Goal: Check status: Check status

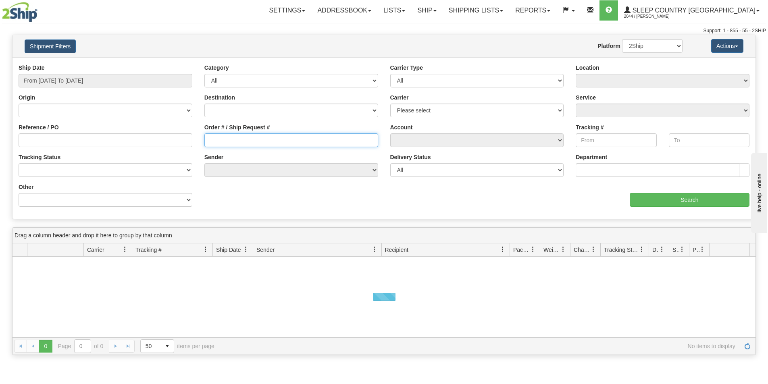
click at [232, 134] on input "Order # / Ship Request #" at bounding box center [292, 141] width 174 height 14
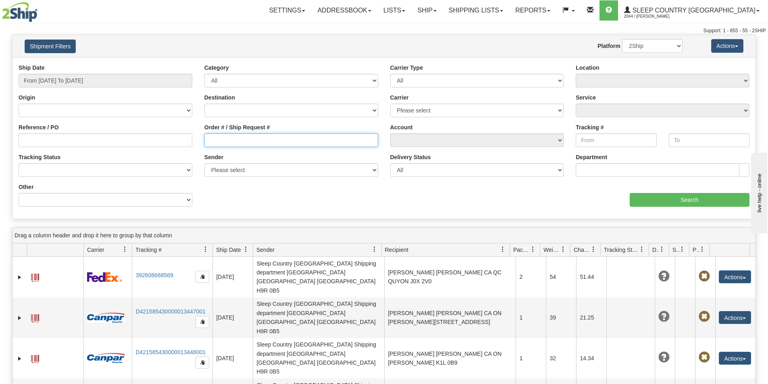
paste input "1054477"
click at [208, 138] on input "1054477" at bounding box center [292, 141] width 174 height 14
click at [211, 139] on input "1054477" at bounding box center [292, 141] width 174 height 14
click at [209, 136] on input "1054477" at bounding box center [292, 141] width 174 height 14
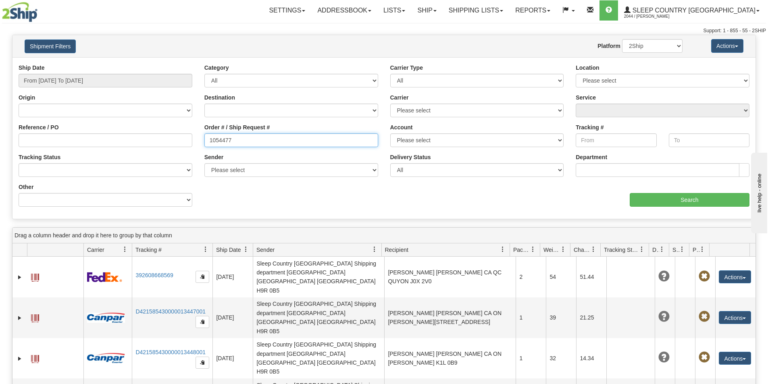
type input "1054477"
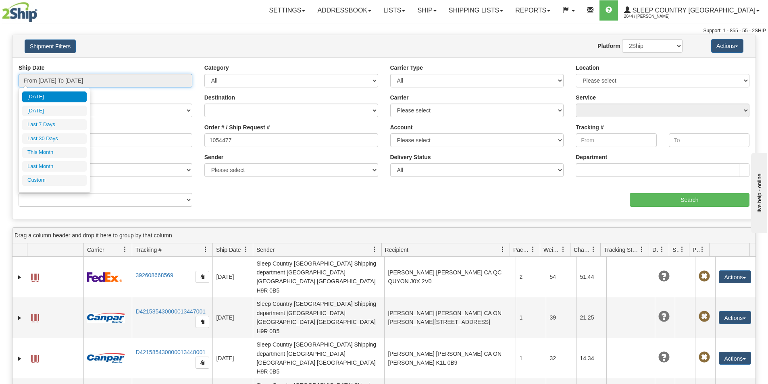
click at [124, 85] on input "From [DATE] To [DATE]" at bounding box center [106, 81] width 174 height 14
click at [61, 135] on li "Last 30 Days" at bounding box center [54, 139] width 65 height 11
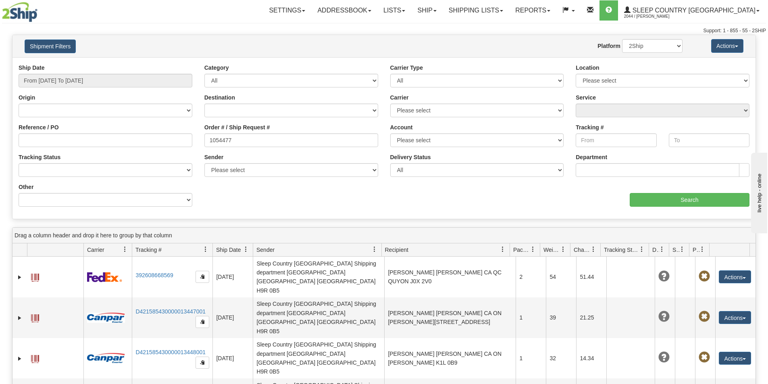
type input "From [DATE] To [DATE]"
click at [665, 195] on input "Search" at bounding box center [690, 200] width 120 height 14
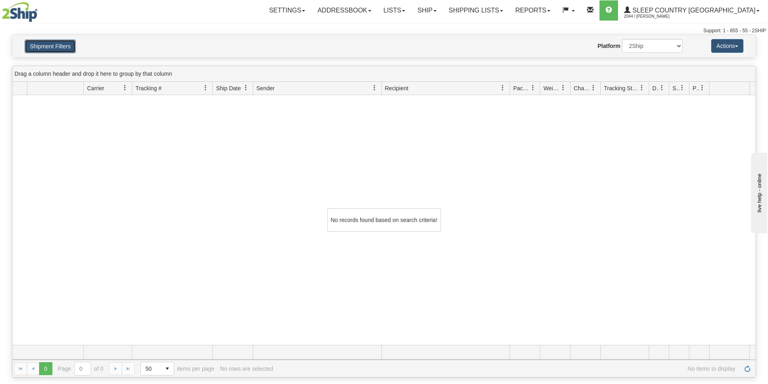
click at [46, 40] on button "Shipment Filters" at bounding box center [50, 47] width 51 height 14
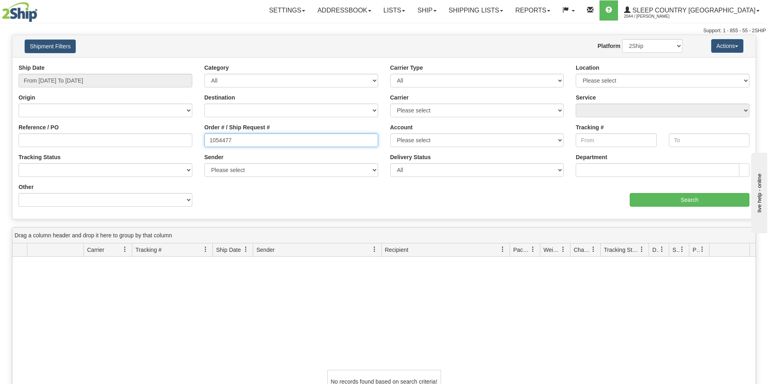
drag, startPoint x: 238, startPoint y: 139, endPoint x: 196, endPoint y: 135, distance: 42.1
click at [196, 64] on div "Reference / PO Order # / Ship Request # 1054477 Account Please select [GEOGRAPH…" at bounding box center [384, 64] width 743 height 0
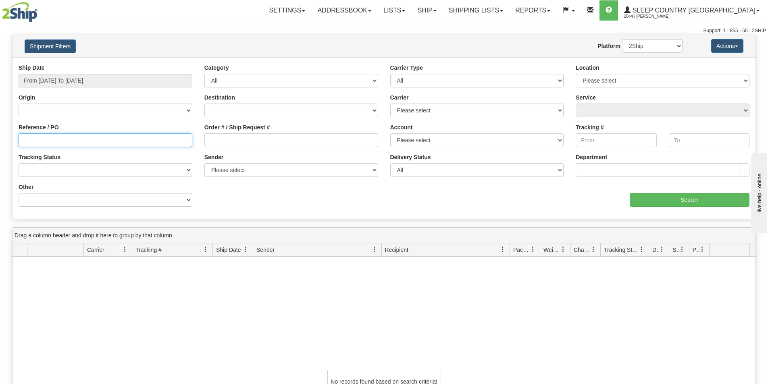
drag, startPoint x: 109, startPoint y: 137, endPoint x: 101, endPoint y: 140, distance: 8.2
click at [109, 137] on input "Reference / PO" at bounding box center [106, 141] width 174 height 14
paste input "1054477"
click at [22, 142] on input "1054477" at bounding box center [106, 141] width 174 height 14
type input "1054477"
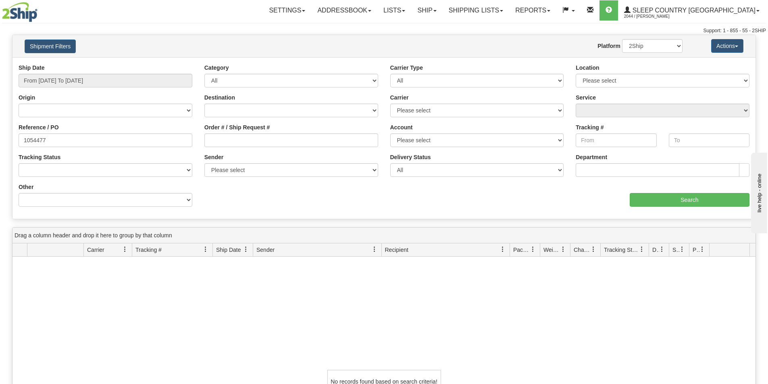
click at [107, 71] on div "Ship Date From [DATE] To [DATE]" at bounding box center [106, 76] width 174 height 24
click at [104, 77] on input "From [DATE] To [DATE]" at bounding box center [106, 81] width 174 height 14
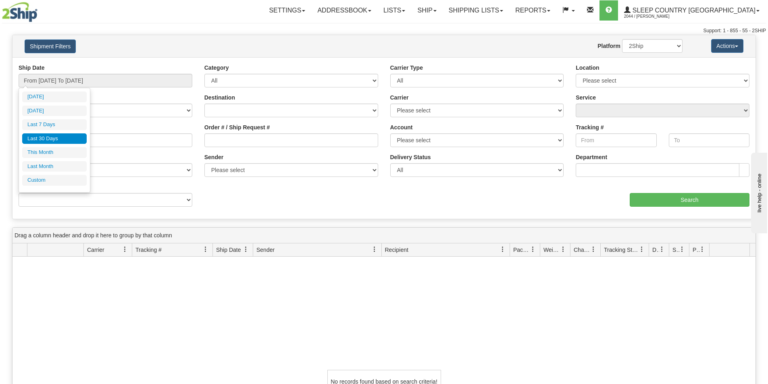
click at [63, 142] on li "Last 30 Days" at bounding box center [54, 139] width 65 height 11
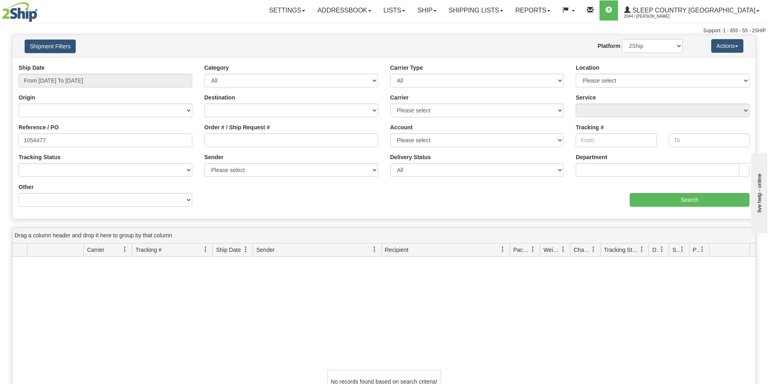
drag, startPoint x: 188, startPoint y: 42, endPoint x: 205, endPoint y: 67, distance: 30.7
click at [188, 41] on div "Website Agent Nothing selected Client User Platform 2Ship Imported" at bounding box center [414, 46] width 549 height 14
drag, startPoint x: 704, startPoint y: 198, endPoint x: 6, endPoint y: 180, distance: 697.6
click at [698, 199] on input "Search" at bounding box center [690, 200] width 120 height 14
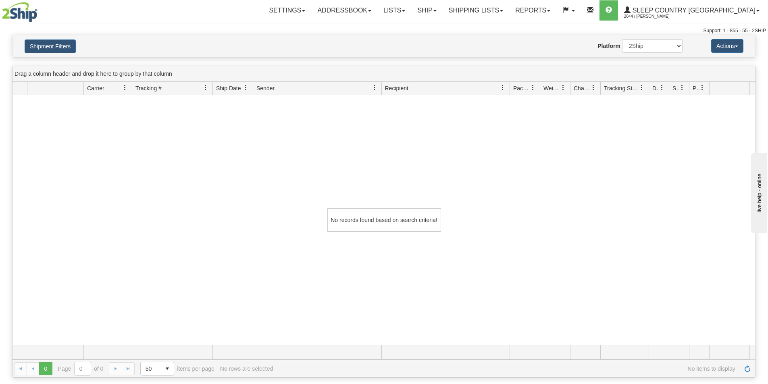
drag, startPoint x: 315, startPoint y: 147, endPoint x: 302, endPoint y: 146, distance: 13.4
click at [312, 147] on div "No records found based on search criteria!" at bounding box center [384, 220] width 743 height 250
click at [57, 46] on button "Shipment Filters" at bounding box center [50, 47] width 51 height 14
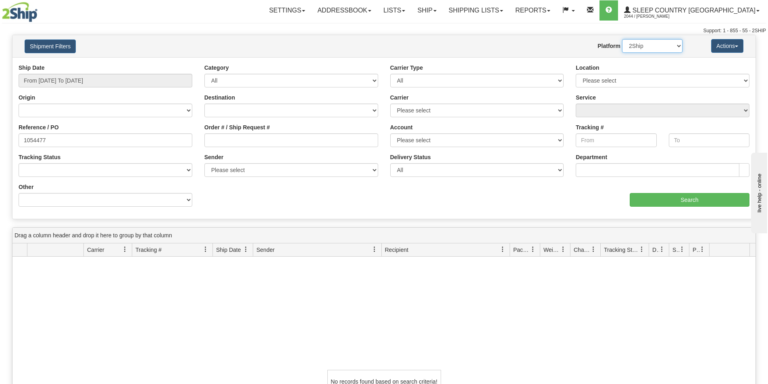
click at [644, 46] on select "2Ship Imported" at bounding box center [652, 46] width 61 height 14
click at [622, 39] on select "2Ship Imported" at bounding box center [652, 46] width 61 height 14
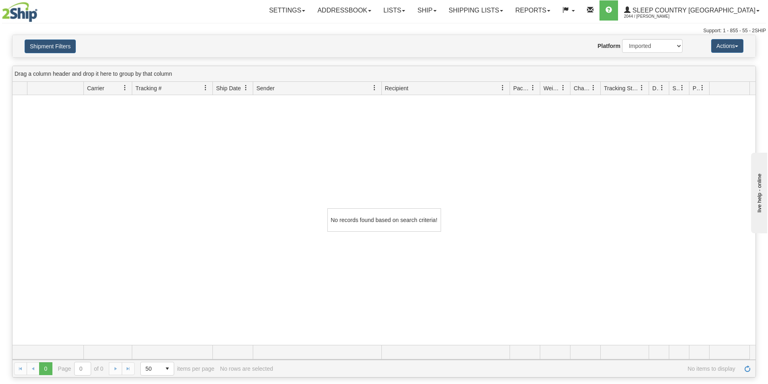
drag, startPoint x: 180, startPoint y: 164, endPoint x: 83, endPoint y: 102, distance: 115.6
click at [165, 152] on div "No records found based on search criteria!" at bounding box center [384, 220] width 743 height 250
click at [50, 43] on button "Shipment Filters" at bounding box center [50, 47] width 51 height 14
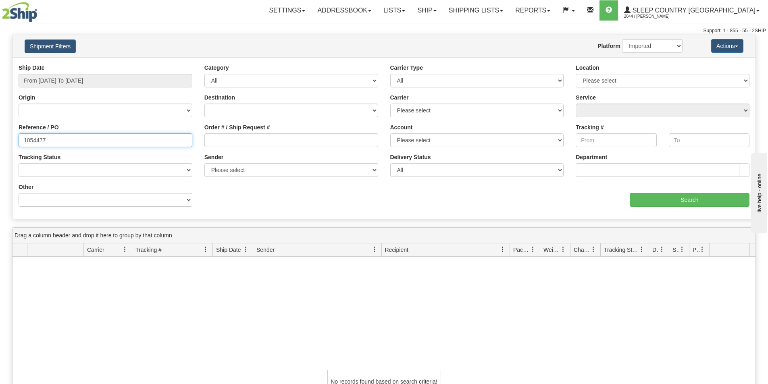
click at [100, 134] on input "1054477" at bounding box center [106, 141] width 174 height 14
click at [81, 79] on input "From [DATE] To [DATE]" at bounding box center [106, 81] width 174 height 14
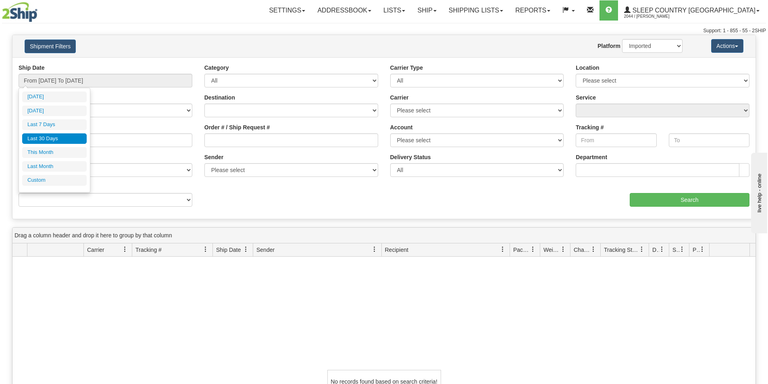
click at [67, 138] on li "Last 30 Days" at bounding box center [54, 139] width 65 height 11
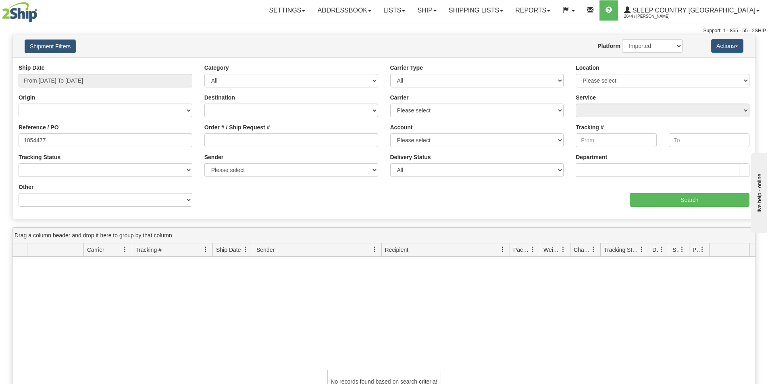
click at [204, 16] on div "Settings Shipping Preferences Fields Preferences New Addressbook Recipients" at bounding box center [451, 10] width 630 height 20
click at [691, 203] on input "Search" at bounding box center [690, 200] width 120 height 14
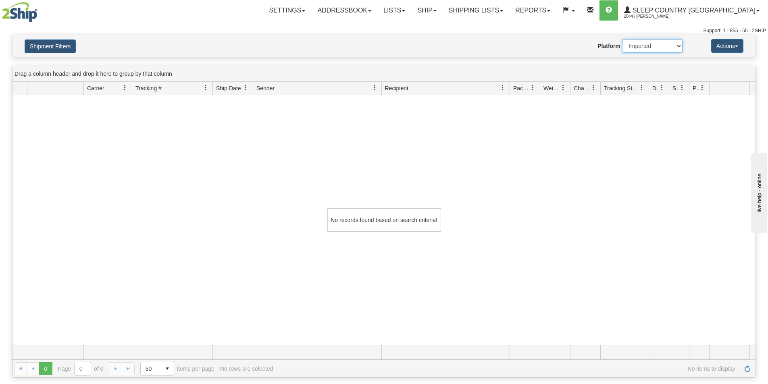
click at [641, 44] on select "2Ship Imported" at bounding box center [652, 46] width 61 height 14
select select "0"
click at [622, 39] on select "2Ship Imported" at bounding box center [652, 46] width 61 height 14
drag, startPoint x: 320, startPoint y: 211, endPoint x: 307, endPoint y: 213, distance: 13.0
click at [317, 212] on div at bounding box center [384, 220] width 743 height 250
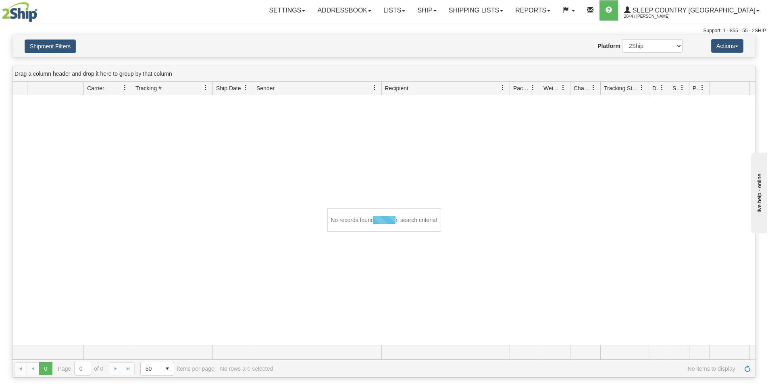
click at [250, 205] on div at bounding box center [384, 220] width 743 height 250
click at [194, 181] on div "No records found based on search criteria!" at bounding box center [384, 220] width 743 height 250
